Goal: Task Accomplishment & Management: Manage account settings

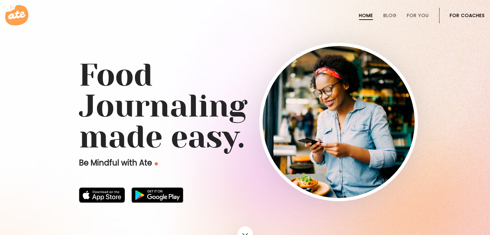
click at [456, 15] on link "For Coaches" at bounding box center [467, 15] width 35 height 5
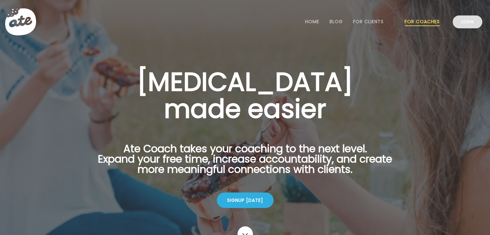
click at [462, 22] on link "Login" at bounding box center [468, 21] width 30 height 13
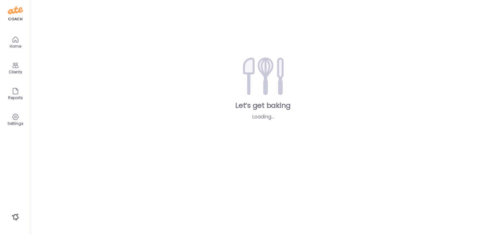
type input "*******"
type input "**********"
